Goal: Task Accomplishment & Management: Manage account settings

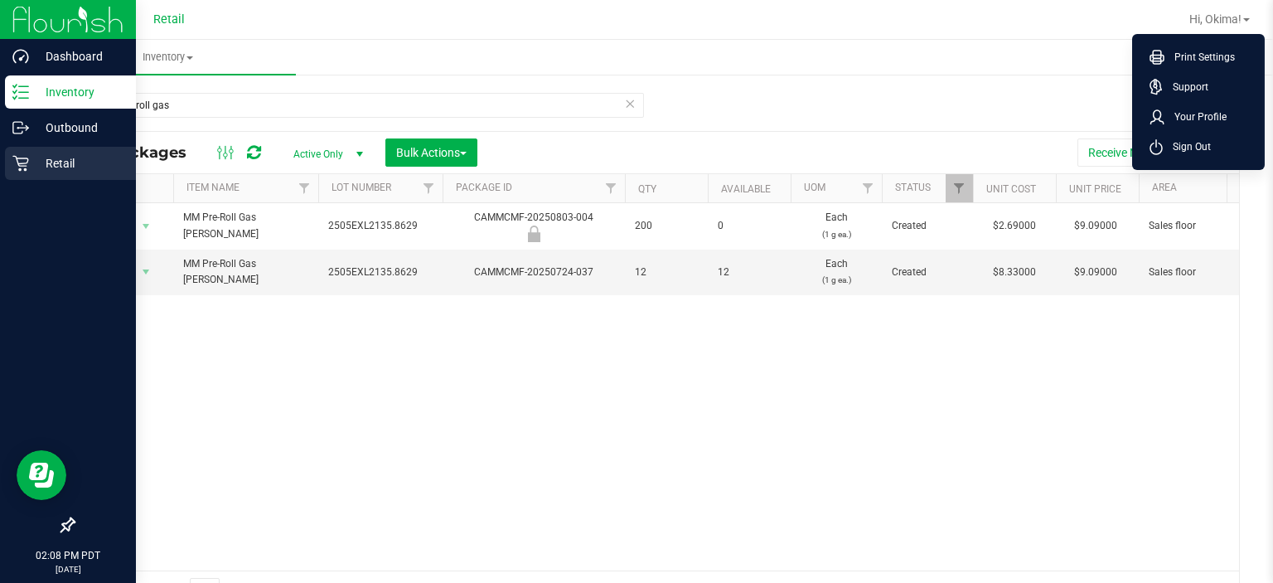
click at [24, 164] on icon at bounding box center [20, 163] width 17 height 17
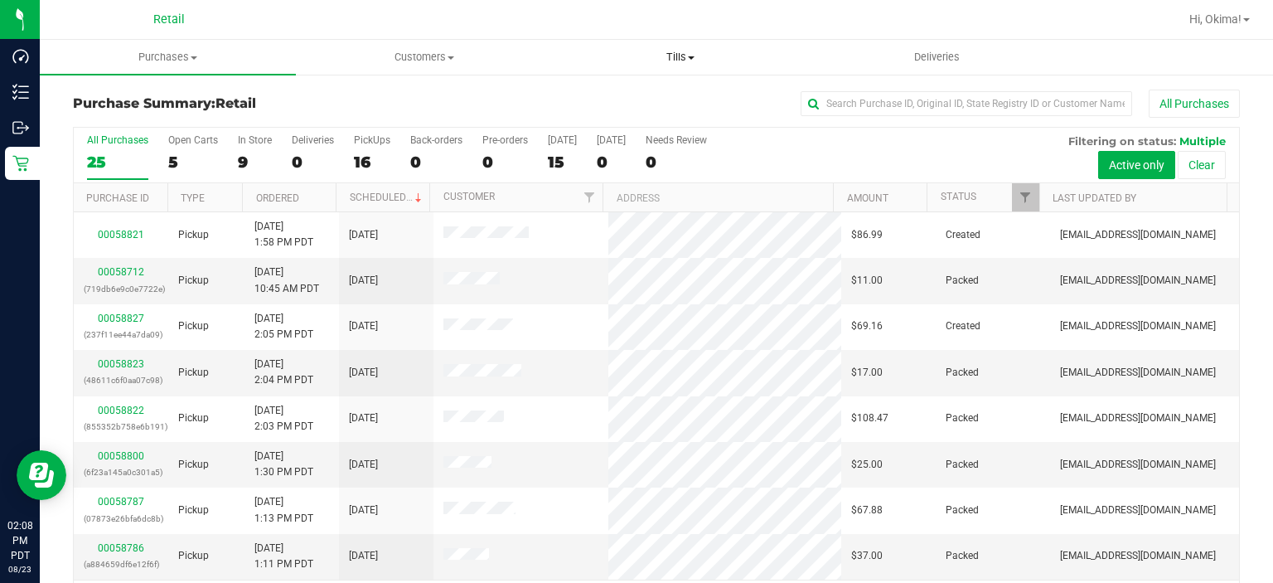
click at [686, 57] on span "Tills" at bounding box center [681, 57] width 255 height 15
click at [618, 103] on span "Manage tills" at bounding box center [609, 100] width 112 height 14
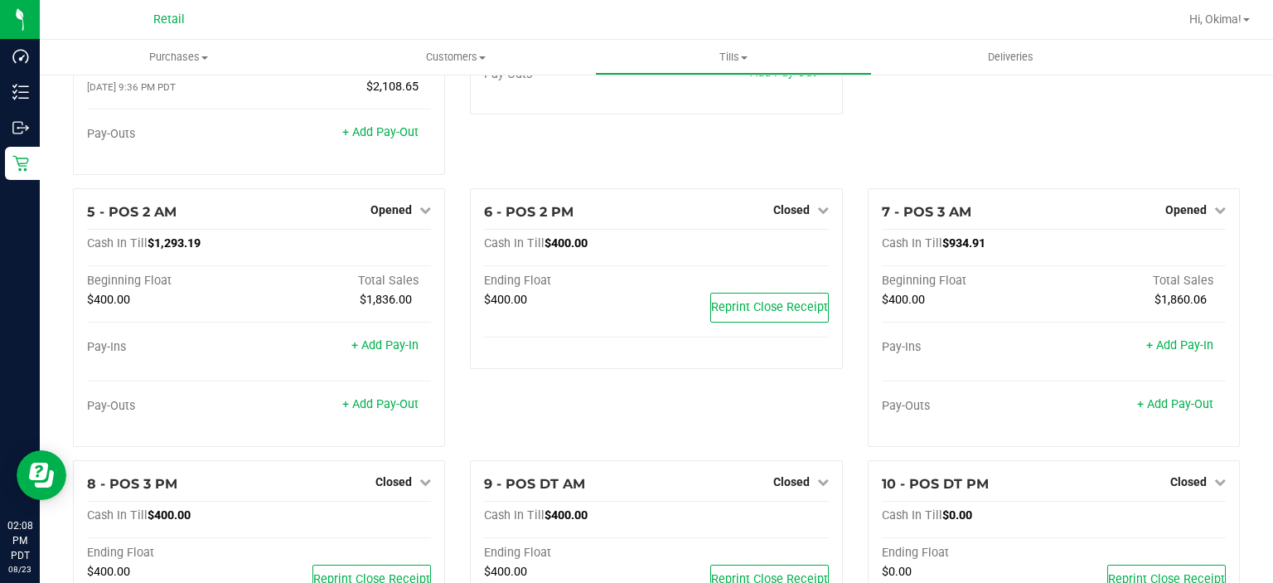
scroll to position [248, 0]
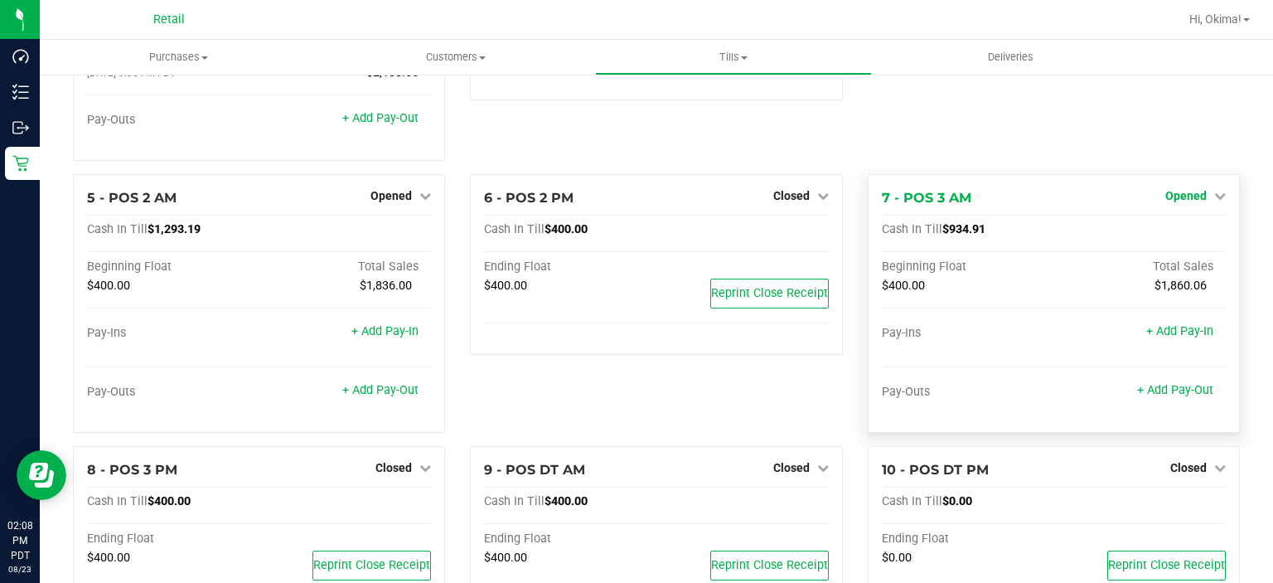
click at [1194, 199] on span "Opened" at bounding box center [1186, 195] width 41 height 13
click at [1193, 230] on link "Close Till" at bounding box center [1188, 229] width 45 height 13
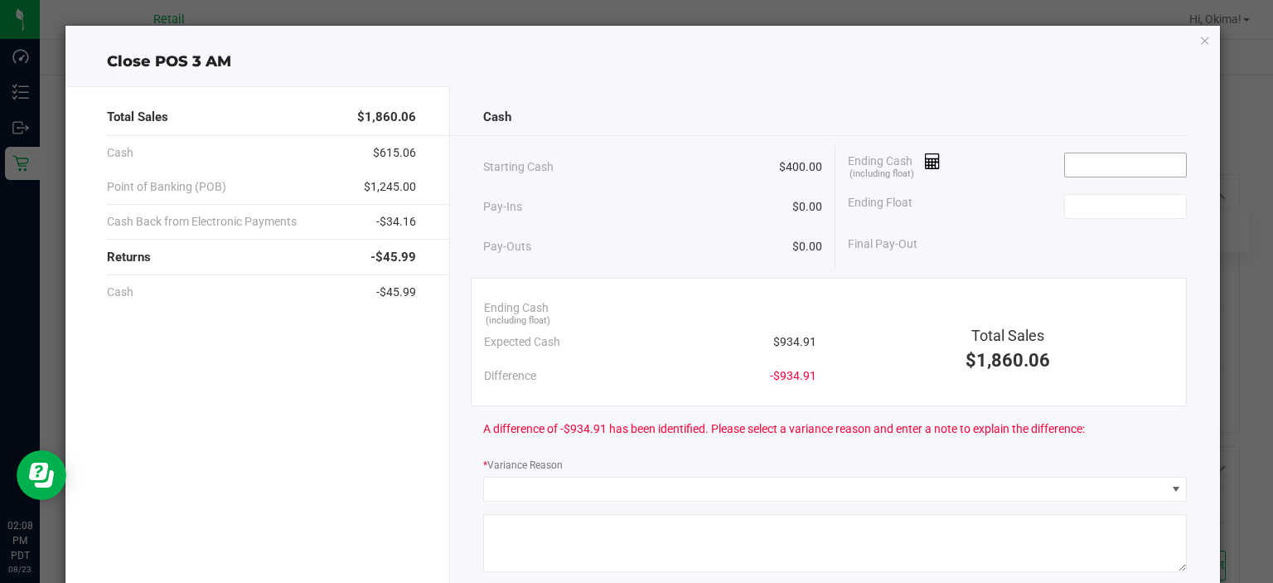
click at [1128, 166] on input at bounding box center [1126, 164] width 122 height 23
click at [1118, 206] on input at bounding box center [1126, 206] width 122 height 23
type input "$934.93"
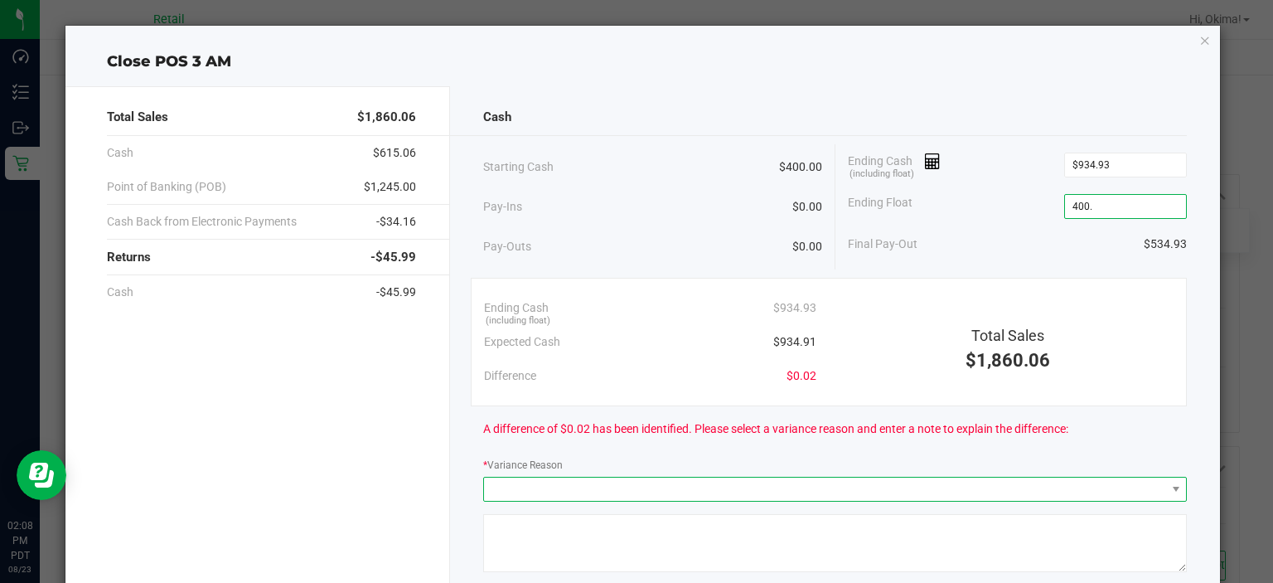
click at [631, 478] on span at bounding box center [824, 489] width 681 height 23
type input "$400.00"
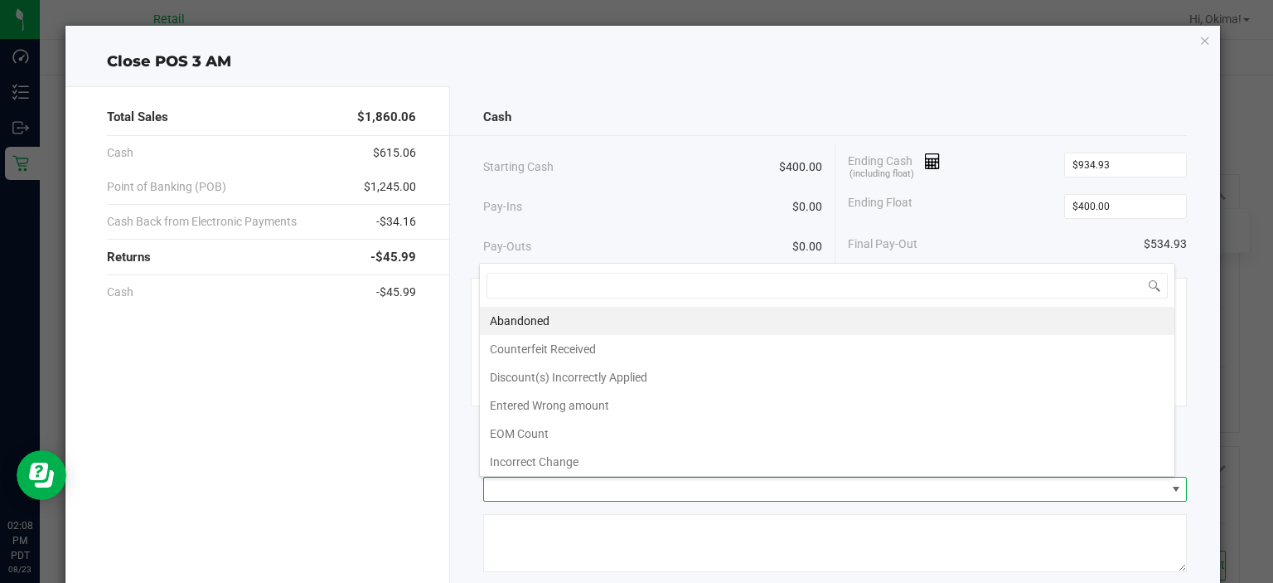
scroll to position [24, 696]
click at [554, 461] on li "Incorrect Change" at bounding box center [827, 462] width 695 height 28
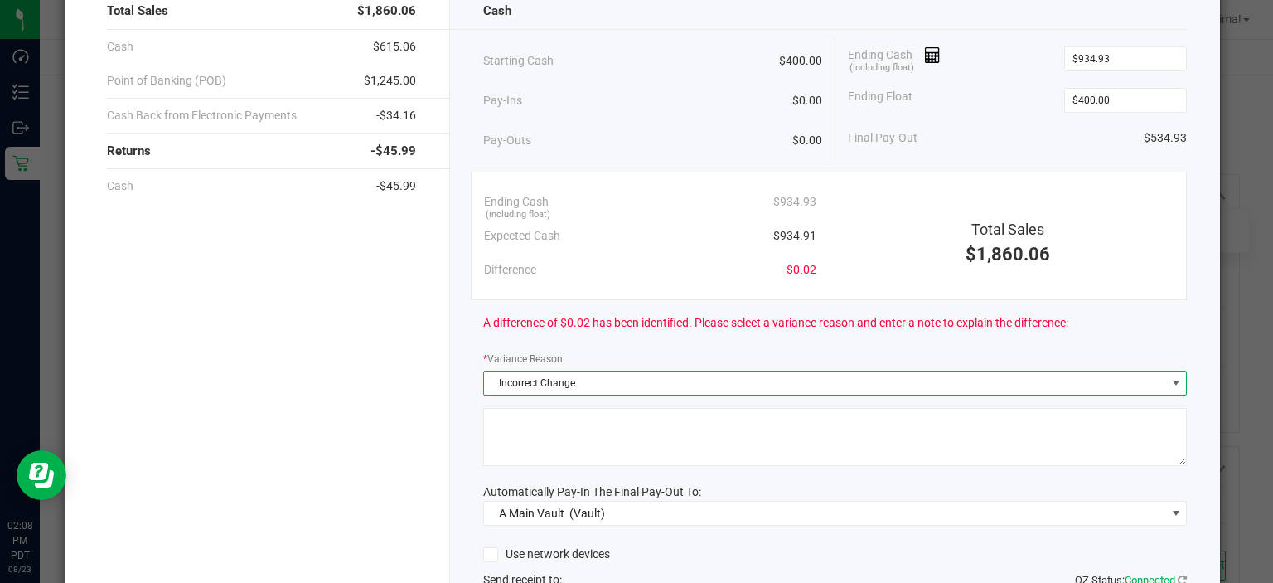
scroll to position [174, 0]
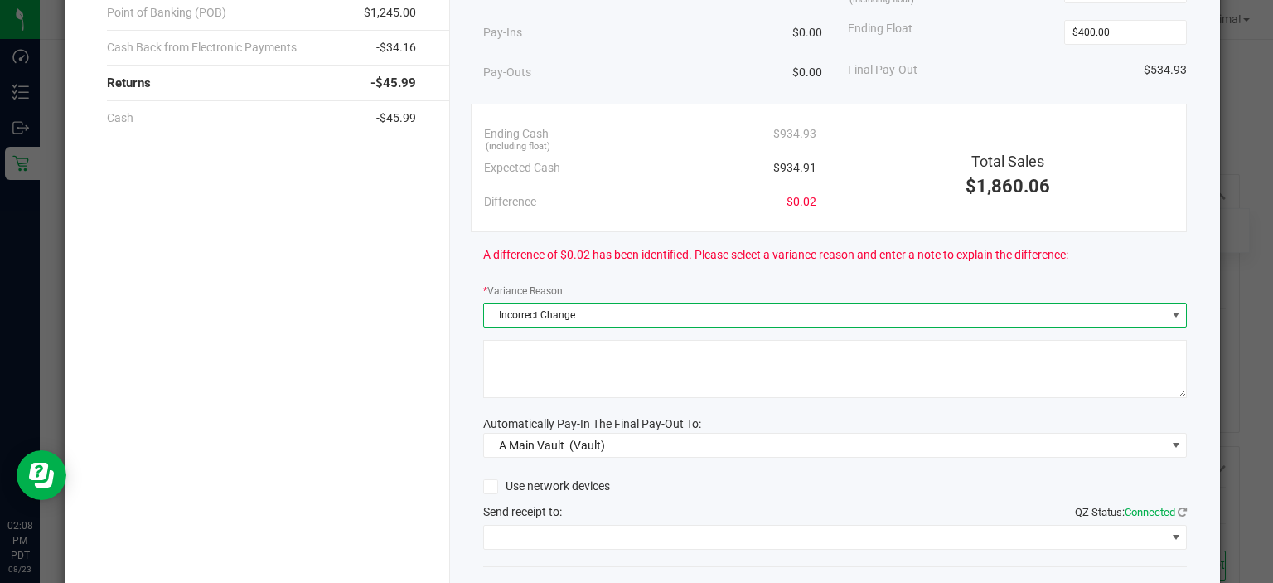
click at [633, 371] on textarea at bounding box center [835, 369] width 704 height 58
type textarea "End"
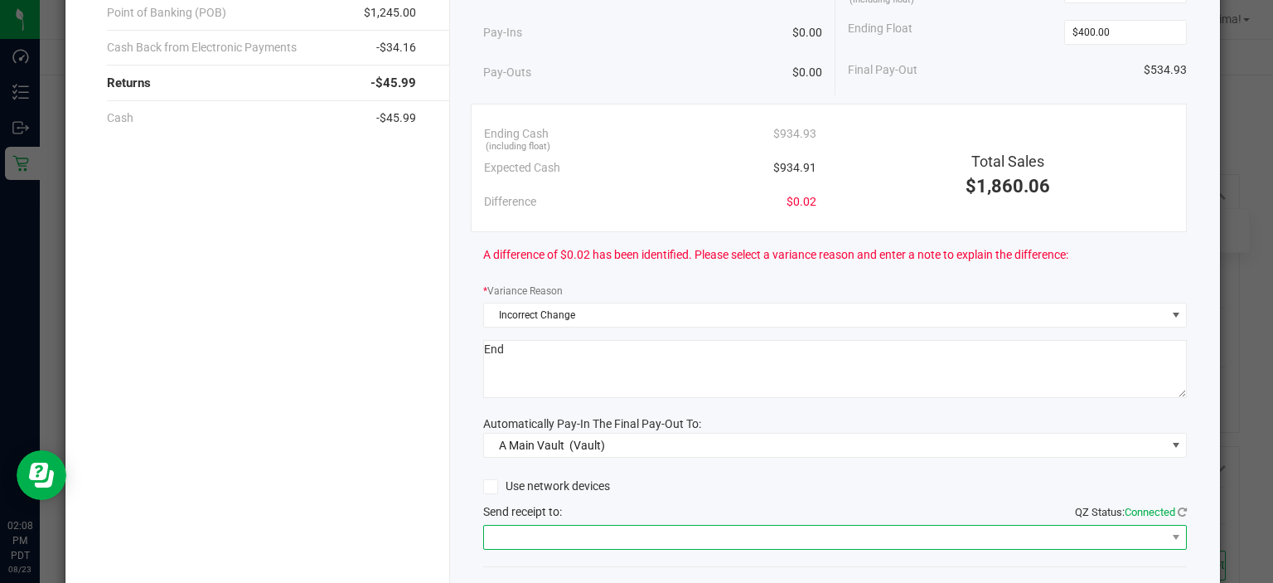
click at [574, 532] on span at bounding box center [824, 537] width 681 height 23
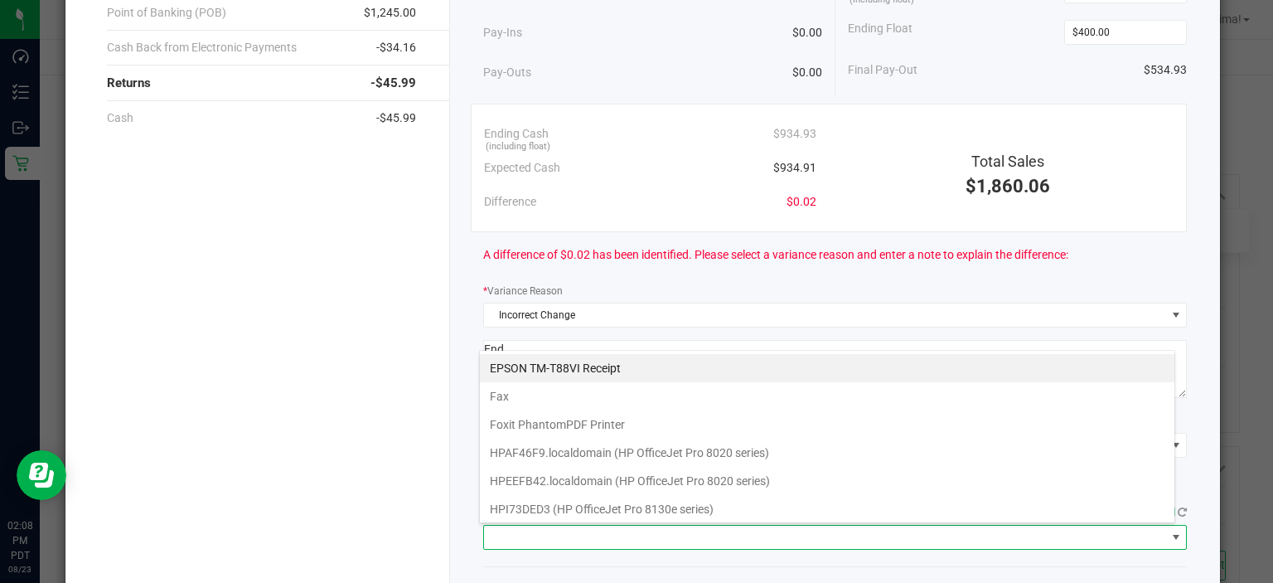
scroll to position [24, 696]
click at [560, 367] on Receipt "EPSON TM-T88VI Receipt" at bounding box center [827, 368] width 695 height 28
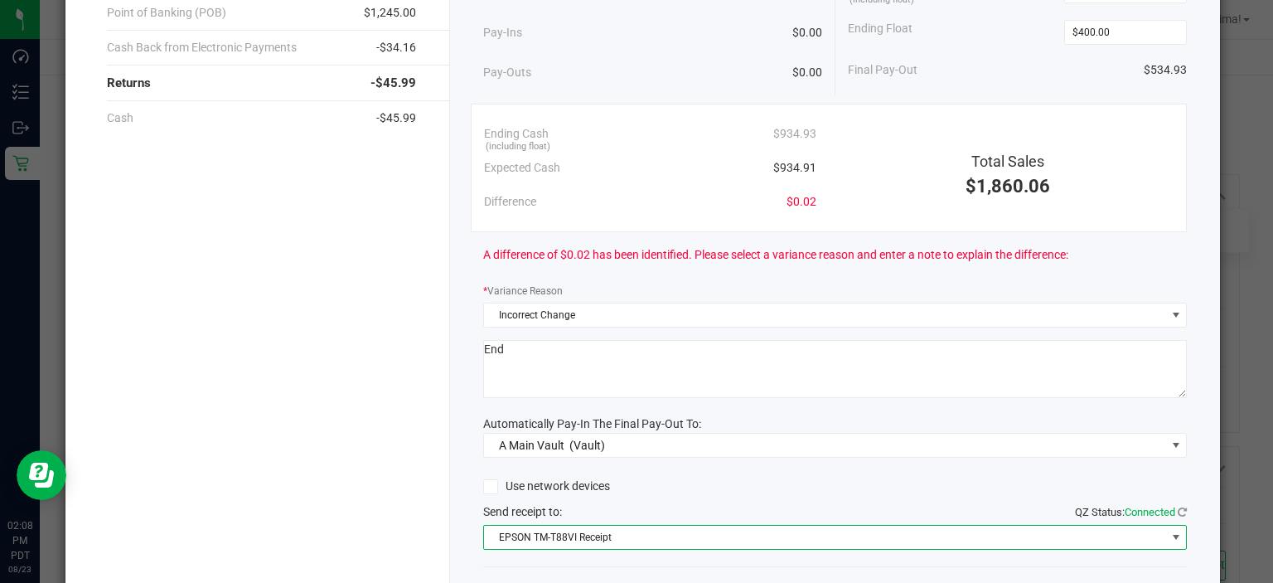
scroll to position [274, 0]
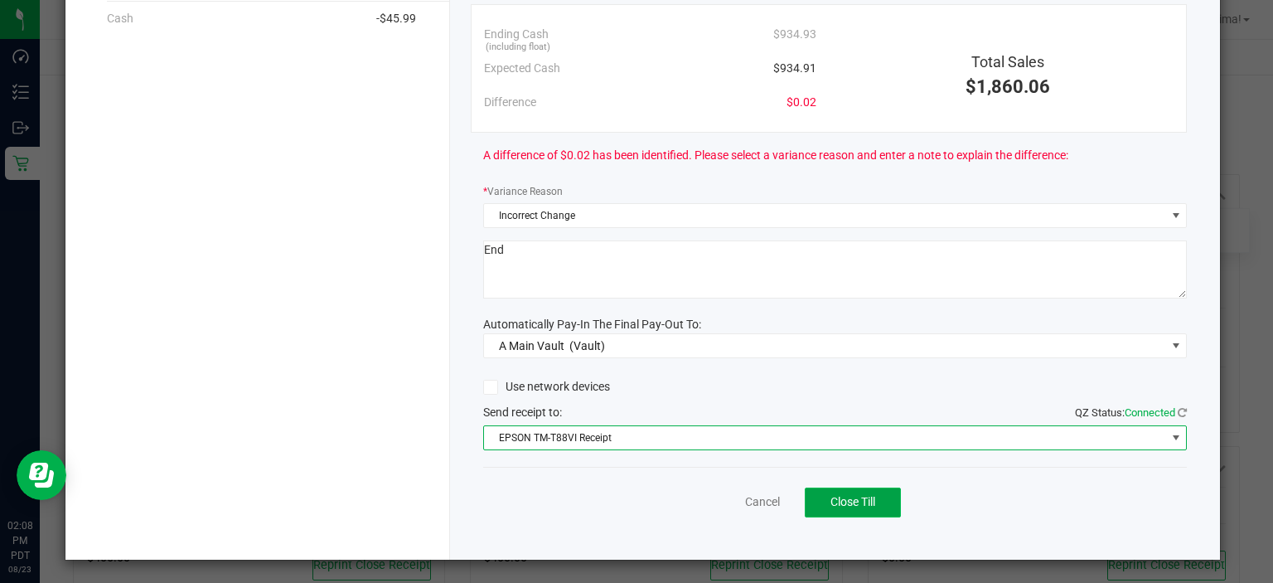
click at [844, 501] on span "Close Till" at bounding box center [853, 501] width 45 height 13
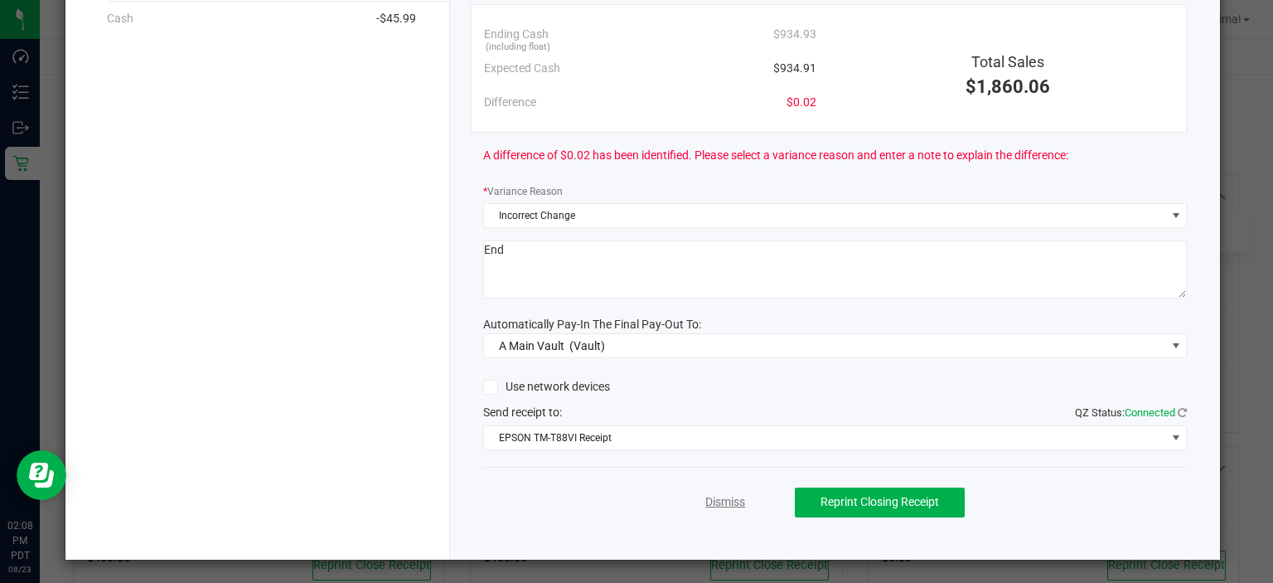
click at [730, 493] on link "Dismiss" at bounding box center [726, 501] width 40 height 17
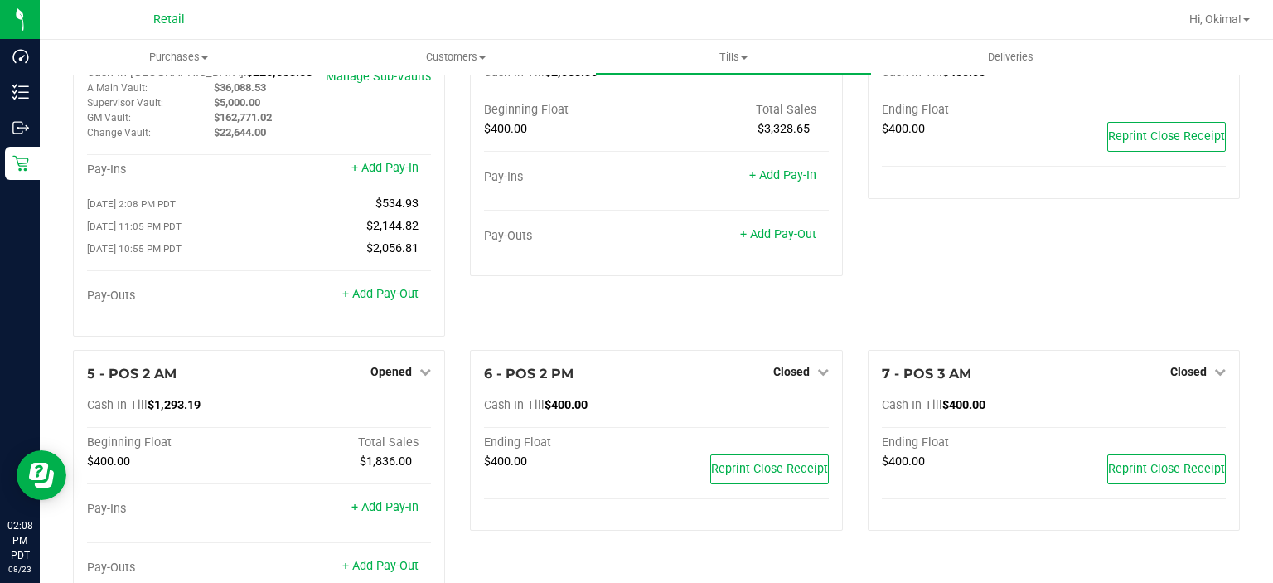
scroll to position [0, 0]
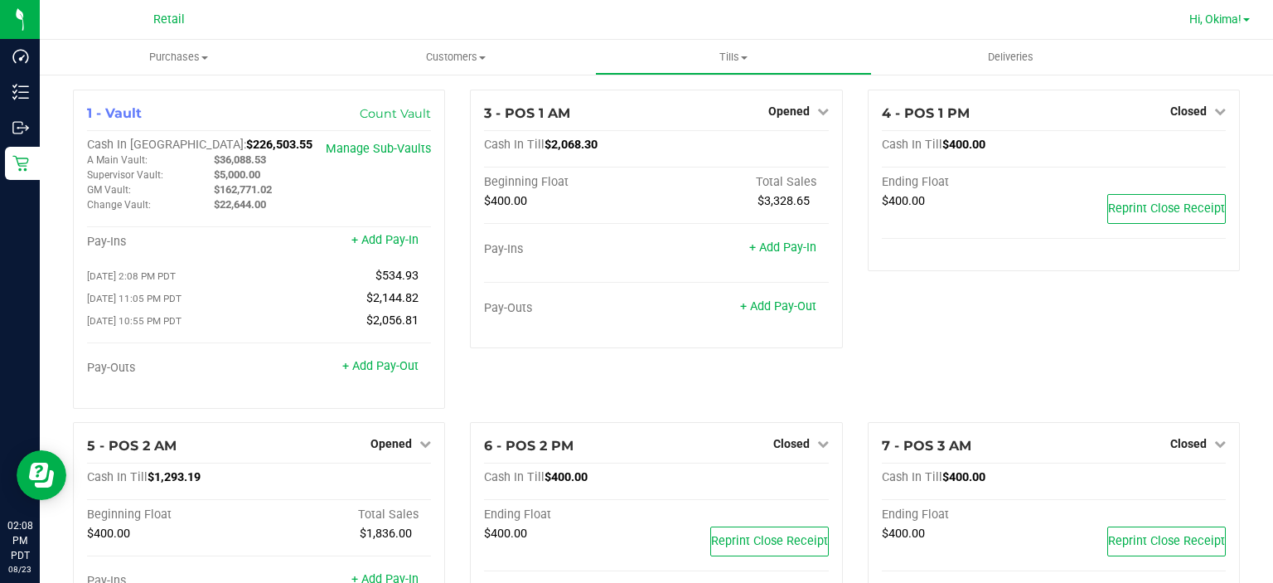
click at [1227, 20] on span "Hi, Okima!" at bounding box center [1216, 18] width 52 height 13
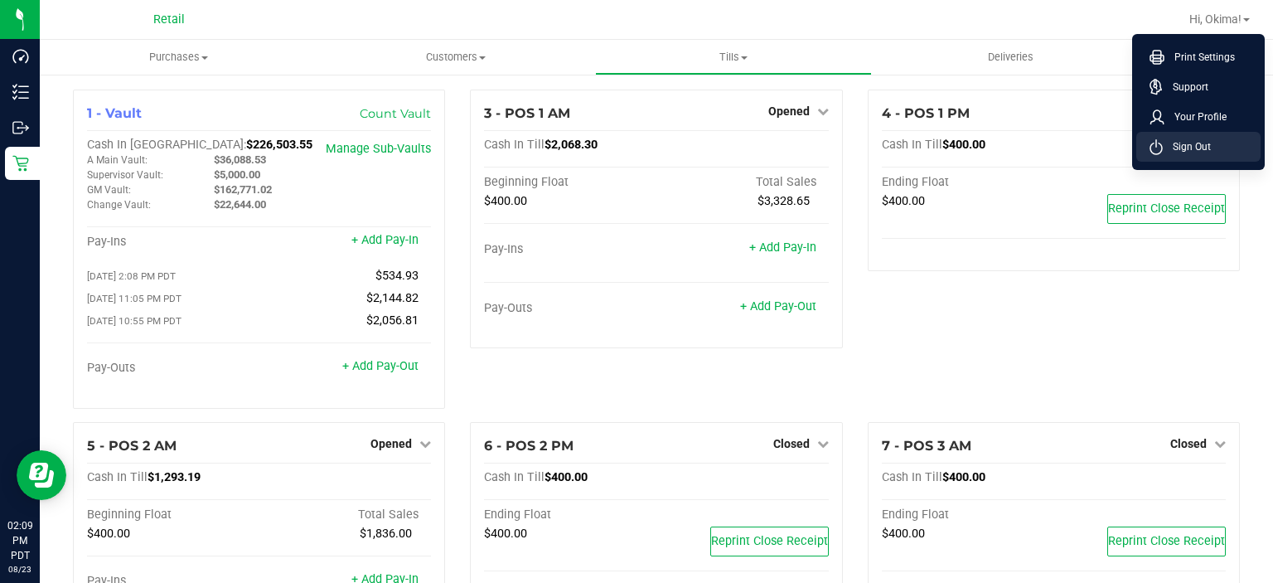
click at [1167, 148] on span "Sign Out" at bounding box center [1187, 146] width 48 height 17
